Goal: Transaction & Acquisition: Purchase product/service

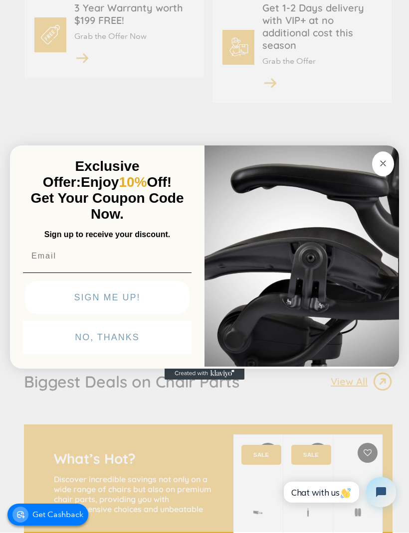
scroll to position [540, 0]
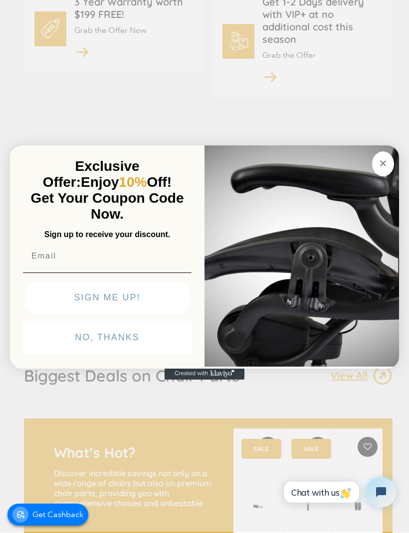
click at [375, 176] on button "Close dialog" at bounding box center [383, 164] width 22 height 25
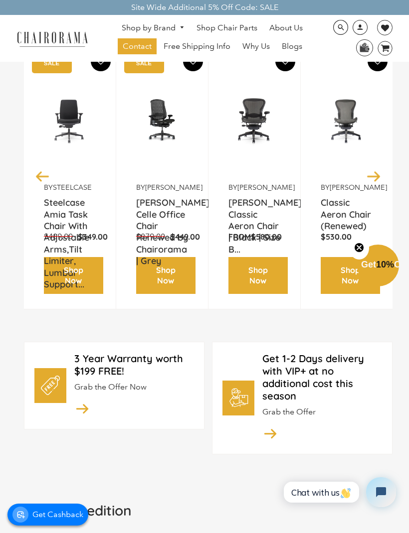
scroll to position [175, 0]
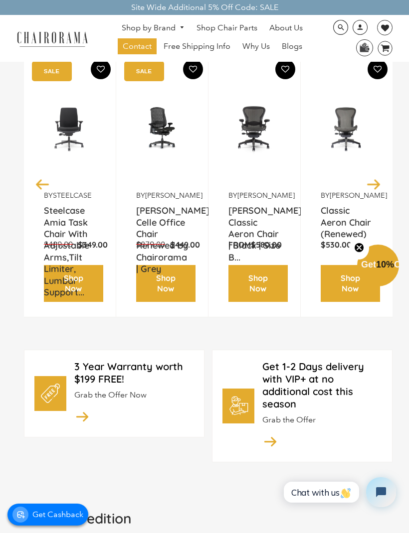
click at [263, 302] on link "Shop Now" at bounding box center [257, 283] width 59 height 37
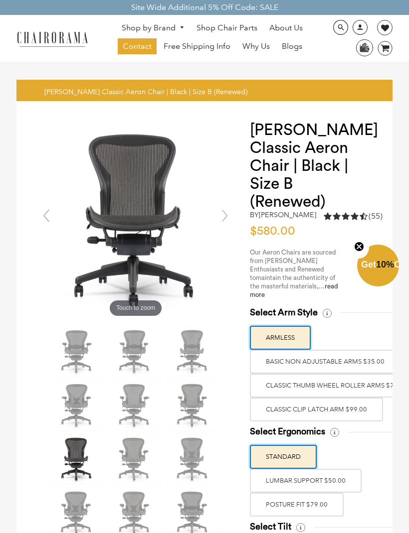
click at [228, 215] on link at bounding box center [225, 216] width 20 height 20
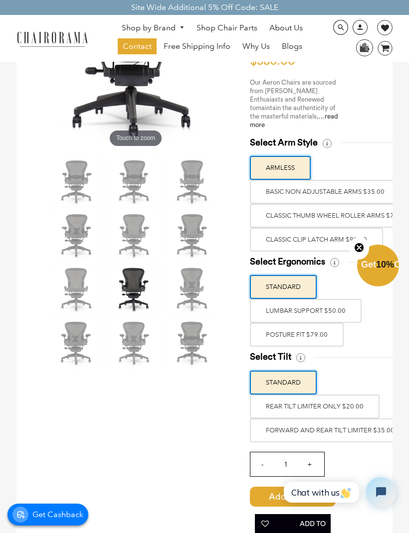
scroll to position [172, 0]
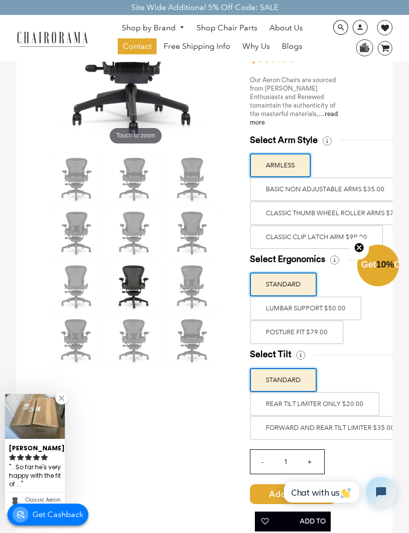
click at [372, 198] on label "BASIC NON ADJUSTABLE ARMS $35.00" at bounding box center [325, 189] width 151 height 24
click at [0, 0] on input "BASIC NON ADJUSTABLE ARMS $35.00" at bounding box center [0, 0] width 0 height 0
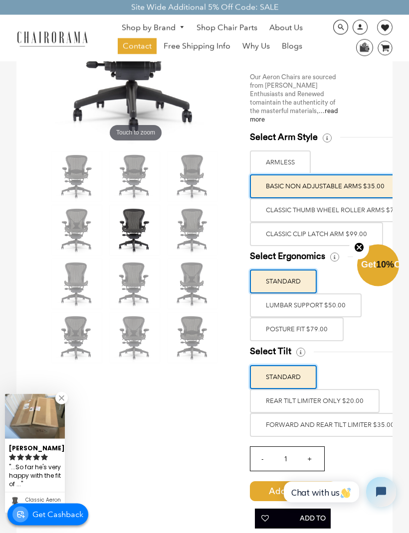
scroll to position [177, 0]
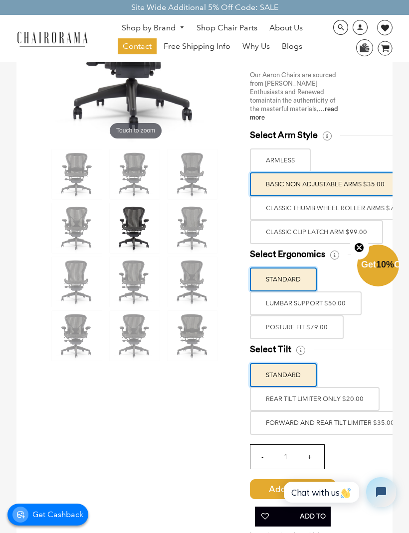
click at [351, 211] on label "Classic Thumb Wheel Roller Arms $79.00" at bounding box center [336, 208] width 173 height 24
click at [0, 0] on input "Classic Thumb Wheel Roller Arms $79.00" at bounding box center [0, 0] width 0 height 0
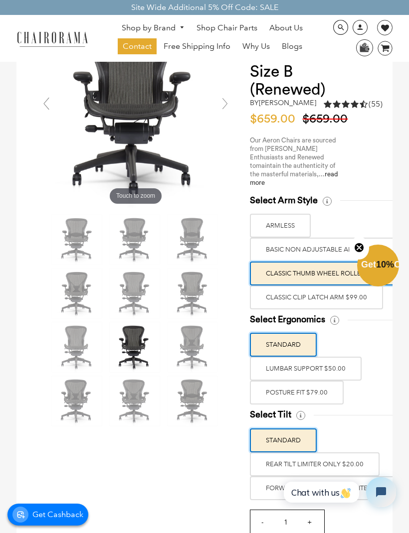
scroll to position [55, 0]
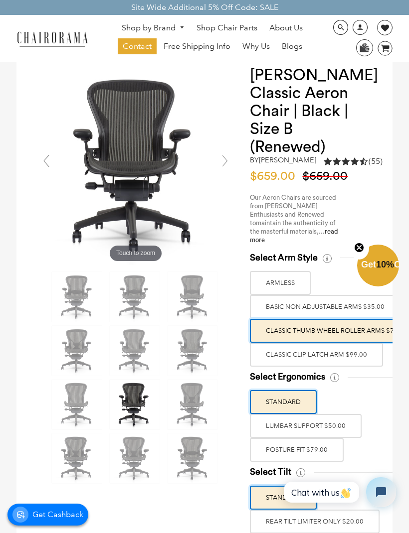
click at [224, 159] on link at bounding box center [225, 161] width 20 height 20
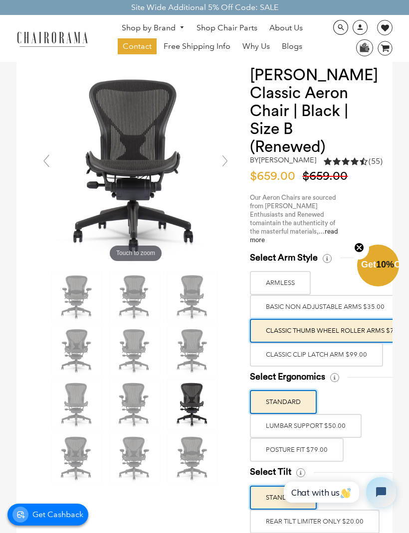
click at [226, 157] on link at bounding box center [225, 161] width 20 height 20
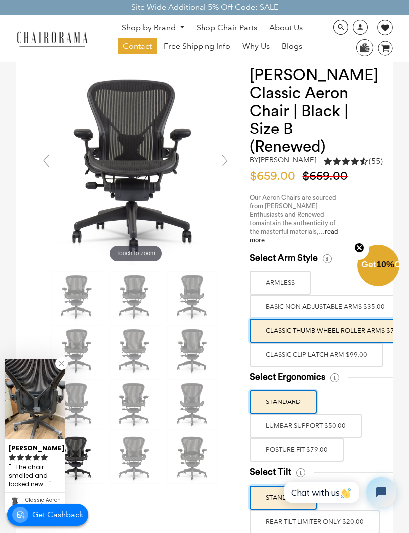
click at [230, 155] on link at bounding box center [225, 161] width 20 height 20
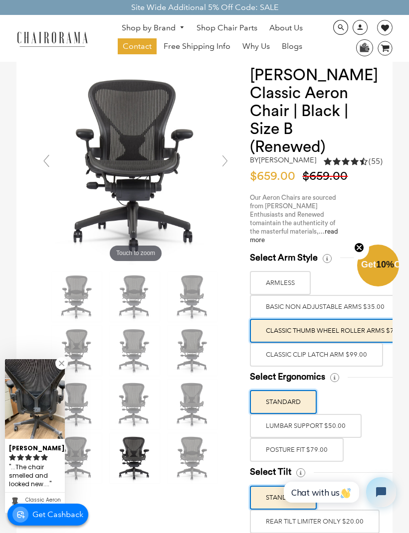
click at [63, 370] on link at bounding box center [61, 363] width 12 height 12
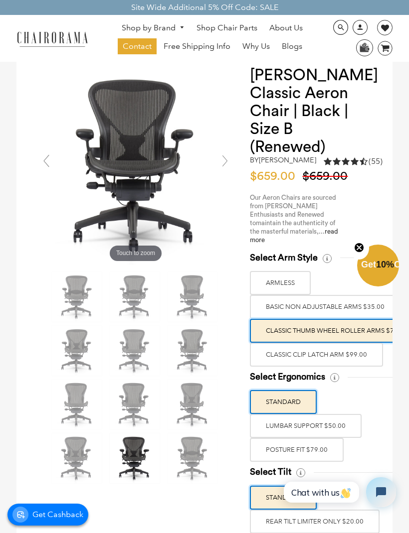
scroll to position [88, 0]
